Goal: Task Accomplishment & Management: Manage account settings

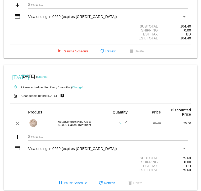
scroll to position [92, 0]
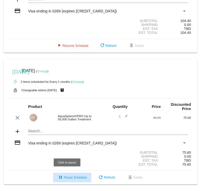
click at [74, 176] on span "pause Pause Schedule" at bounding box center [71, 178] width 29 height 4
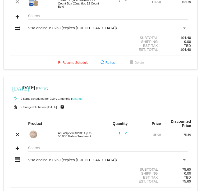
scroll to position [39, 0]
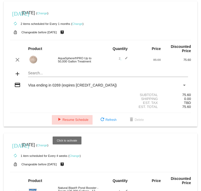
click at [69, 122] on span "play_arrow Resume Schedule" at bounding box center [72, 120] width 32 height 4
